Goal: Task Accomplishment & Management: Use online tool/utility

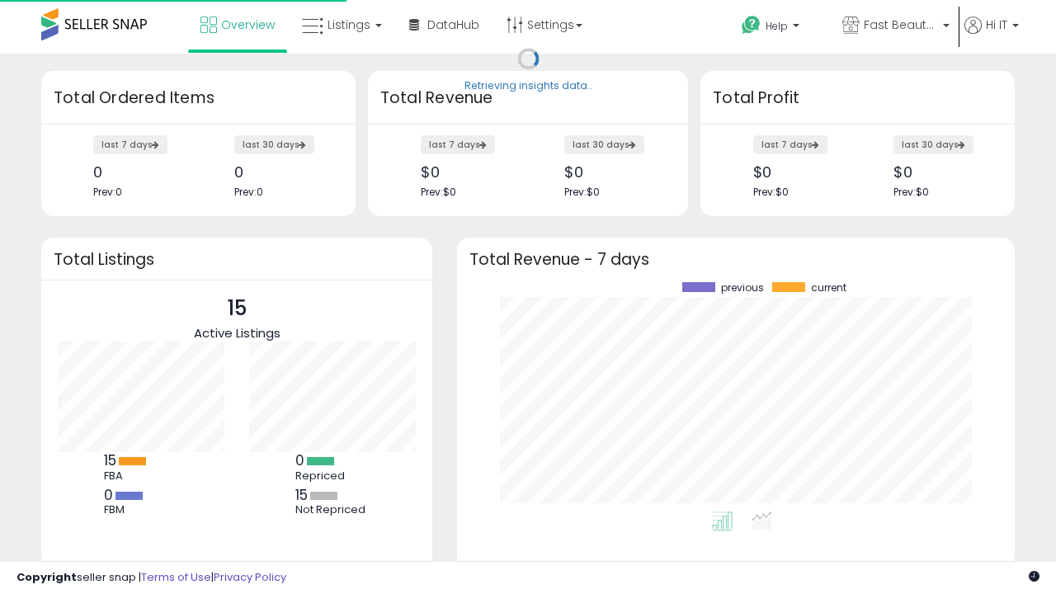
scroll to position [229, 525]
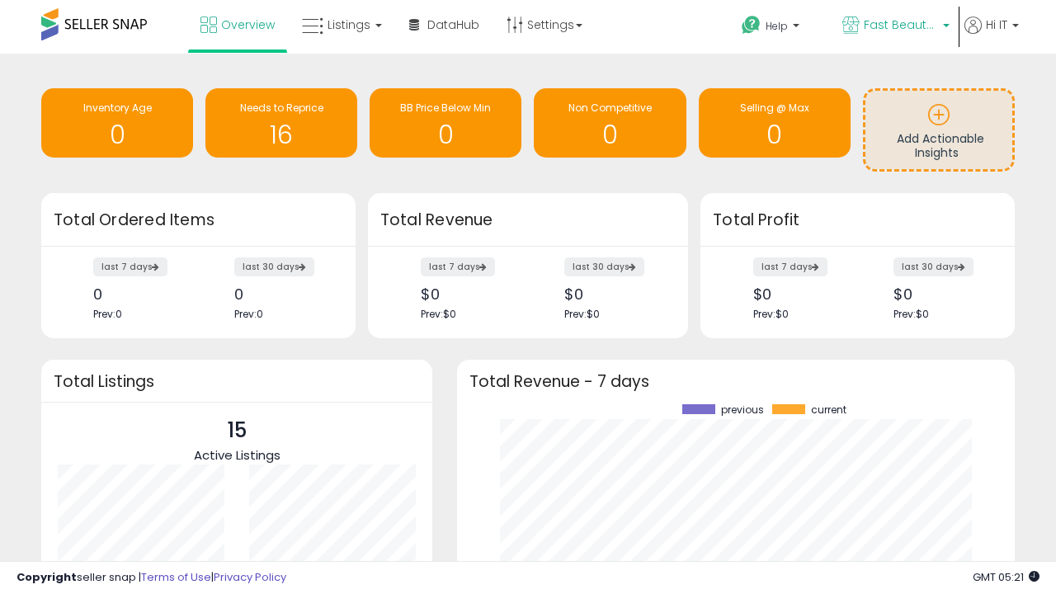
click at [894, 26] on span "Fast Beauty ([GEOGRAPHIC_DATA])" at bounding box center [901, 25] width 74 height 17
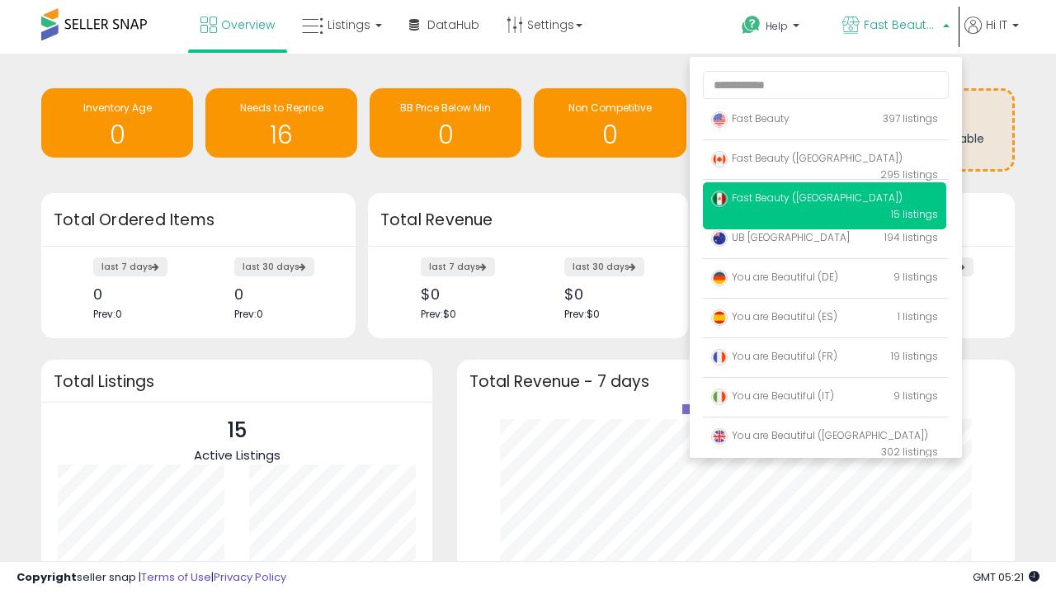
click at [824, 438] on span "You are Beautiful ([GEOGRAPHIC_DATA])" at bounding box center [819, 435] width 217 height 14
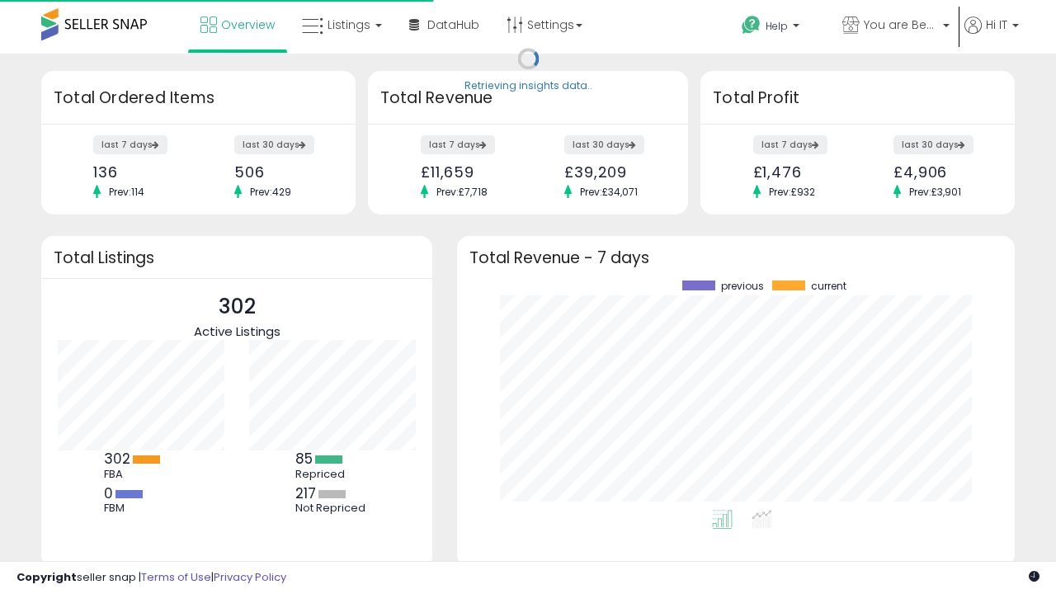
scroll to position [229, 525]
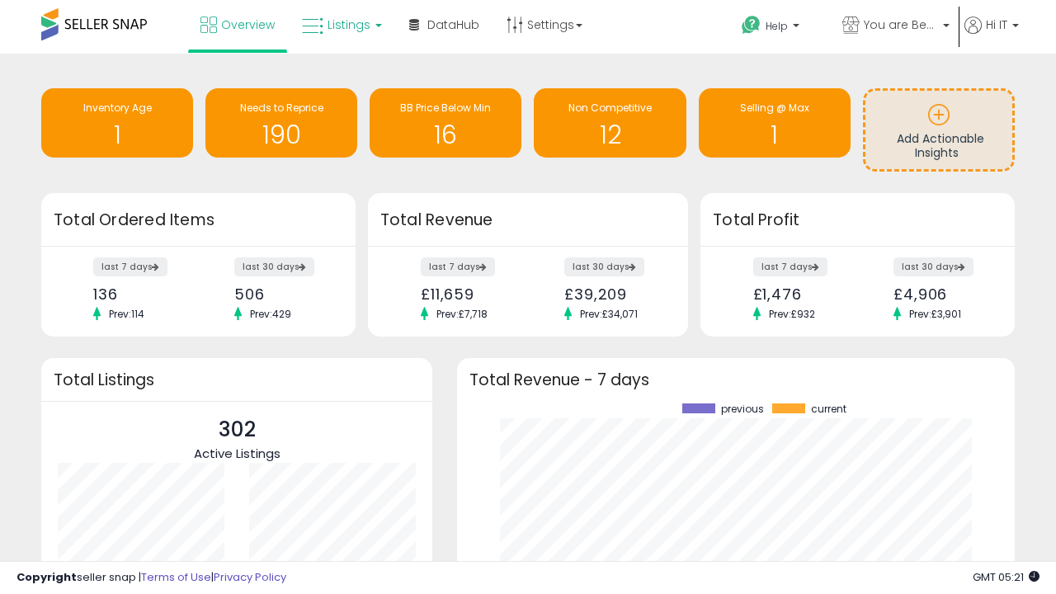
click at [340, 25] on span "Listings" at bounding box center [349, 25] width 43 height 17
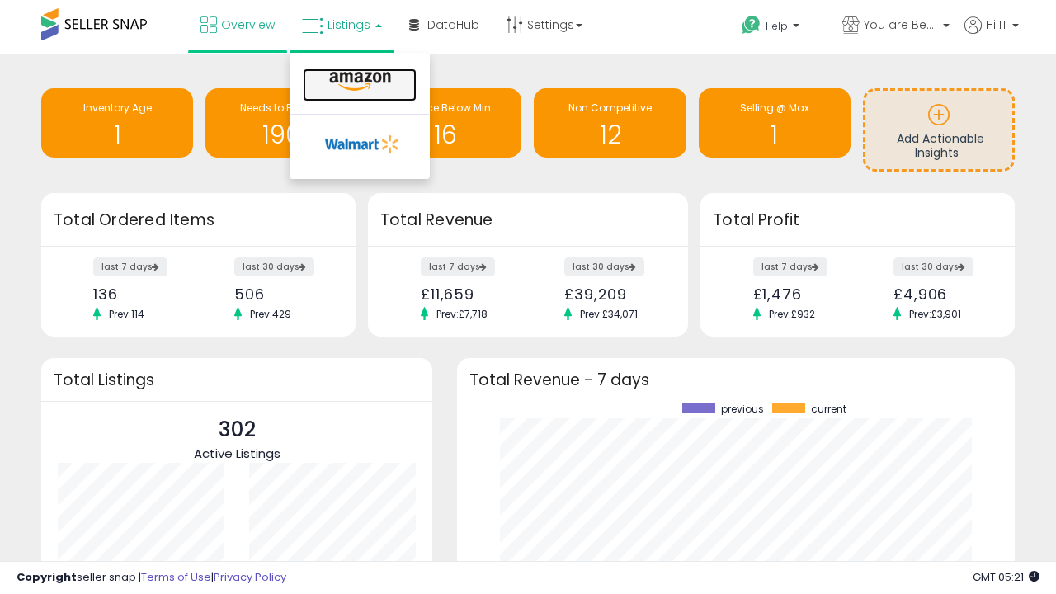
click at [358, 82] on icon at bounding box center [360, 81] width 72 height 21
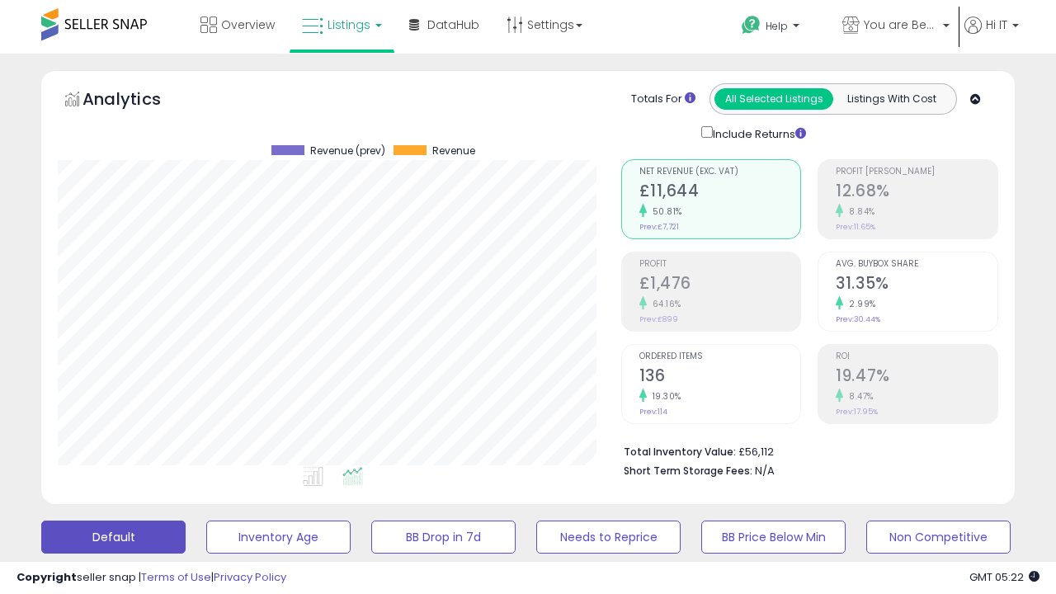
scroll to position [338, 563]
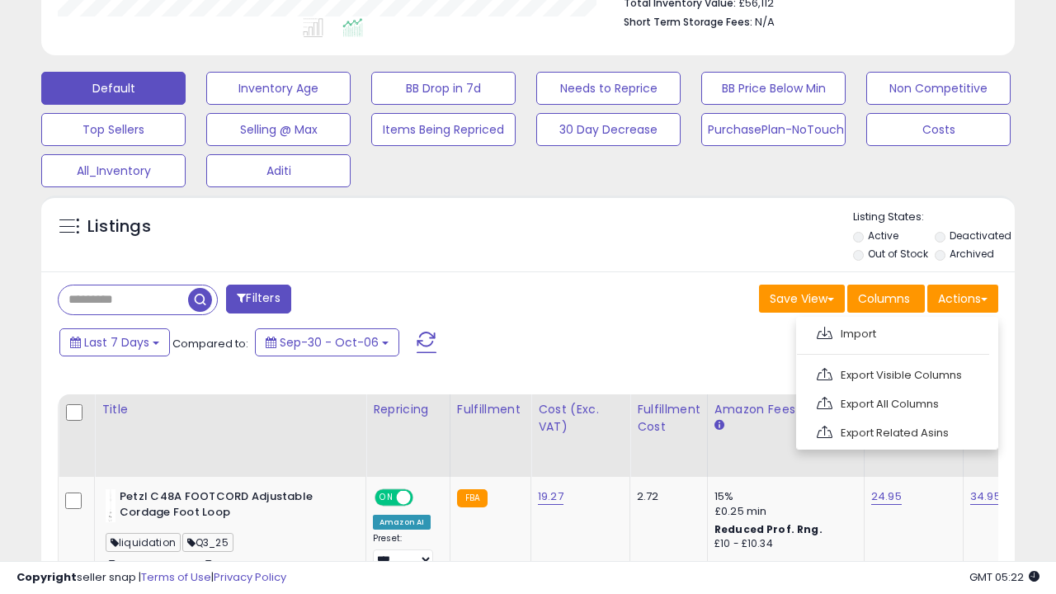
click at [824, 331] on span at bounding box center [825, 333] width 16 height 12
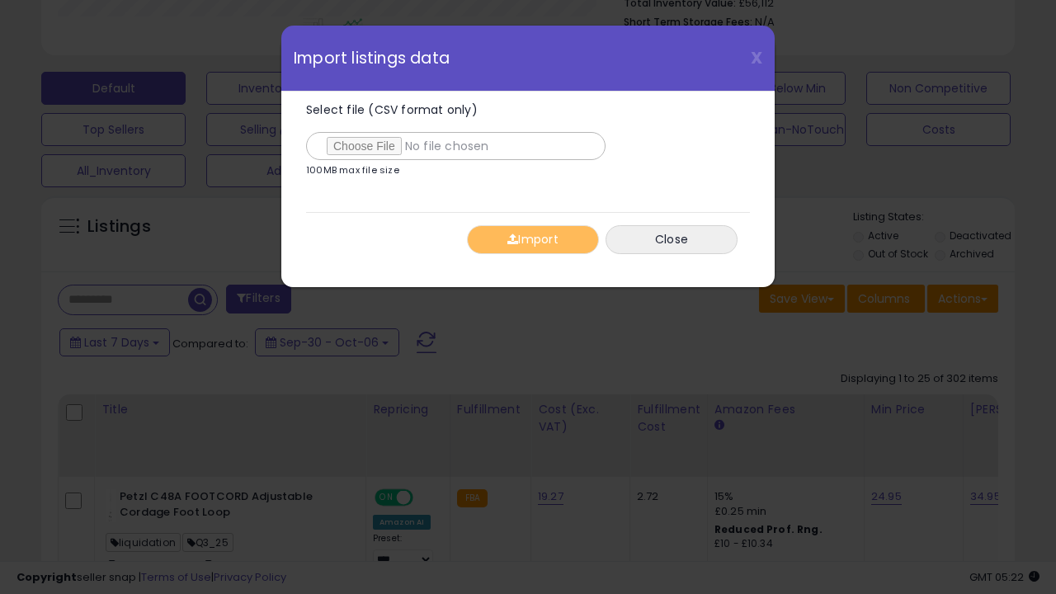
type input "**********"
click at [532, 239] on button "Import" at bounding box center [533, 239] width 132 height 29
